Goal: Task Accomplishment & Management: Manage account settings

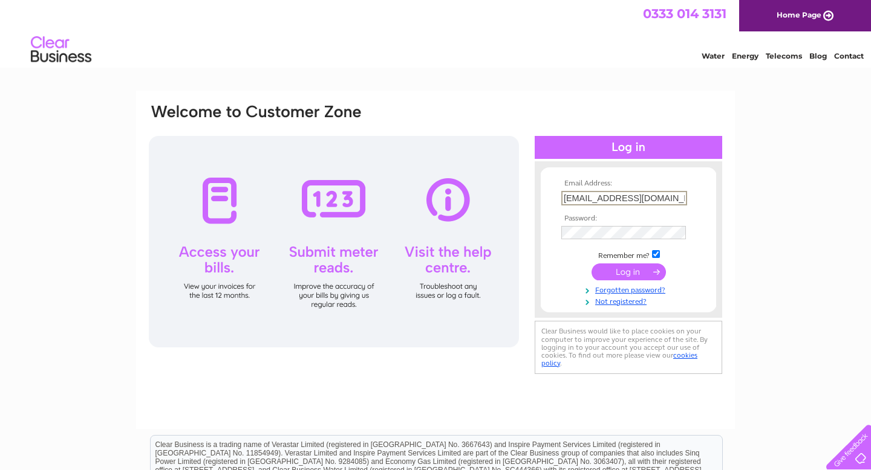
type input "high.leys@outlook.com"
click at [646, 276] on input "submit" at bounding box center [628, 270] width 74 height 17
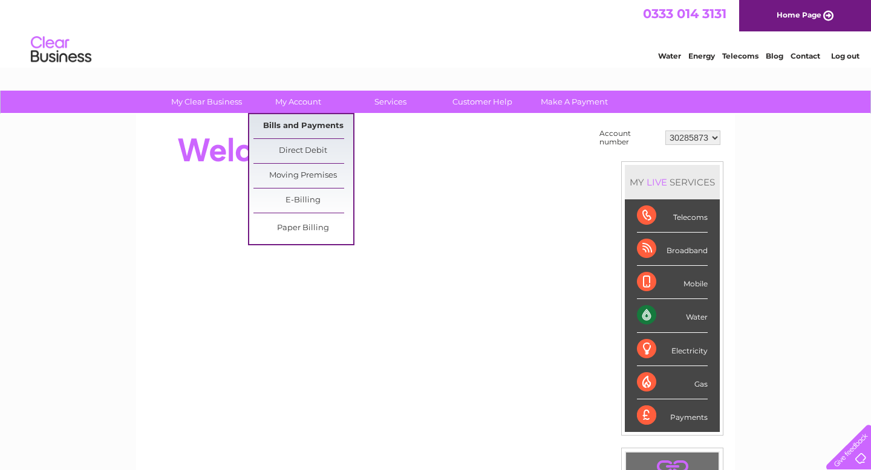
click at [304, 129] on link "Bills and Payments" at bounding box center [303, 126] width 100 height 24
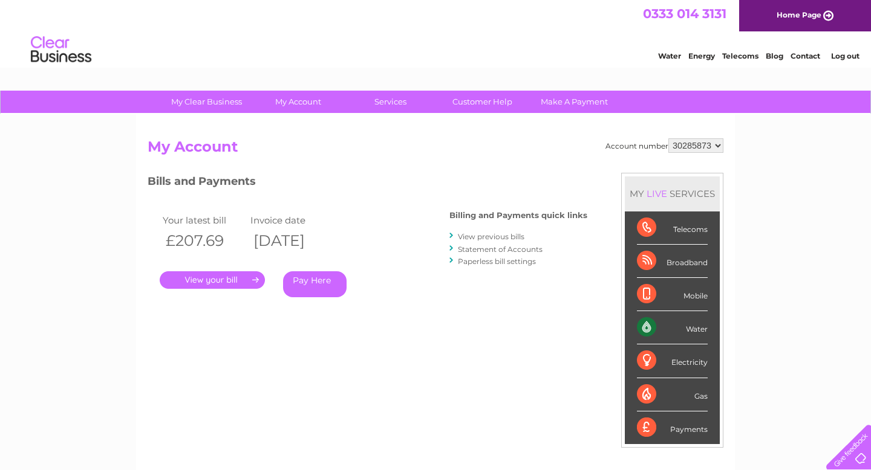
click at [222, 279] on link "." at bounding box center [212, 280] width 105 height 18
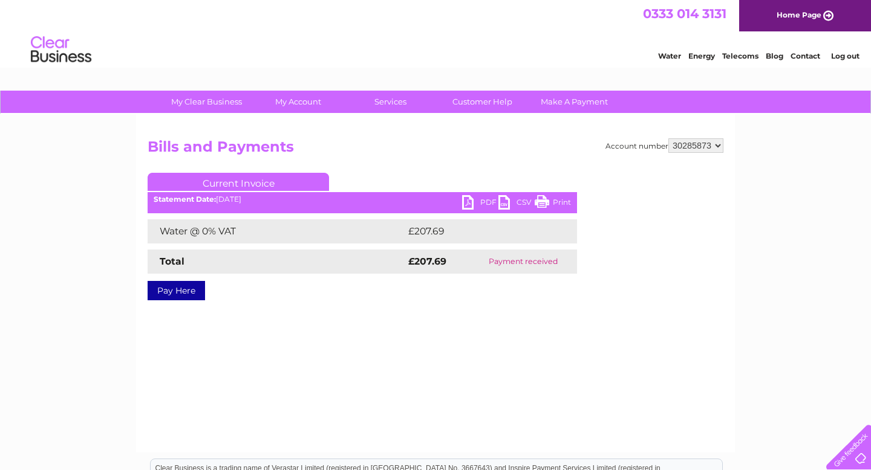
click at [478, 203] on link "PDF" at bounding box center [480, 204] width 36 height 18
